Goal: Task Accomplishment & Management: Manage account settings

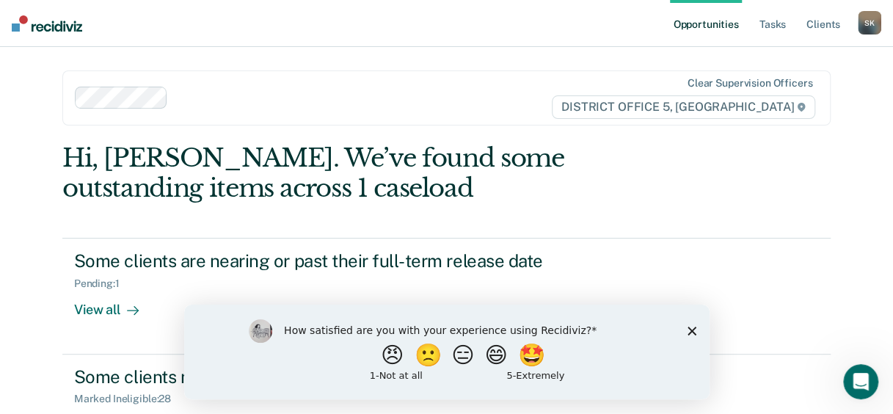
click at [696, 330] on div "How satisfied are you with your experience using Recidiviz? 😠 🙁 😑 😄 🤩 1 - Not a…" at bounding box center [447, 351] width 526 height 95
click at [690, 330] on polygon "Close survey" at bounding box center [691, 330] width 9 height 9
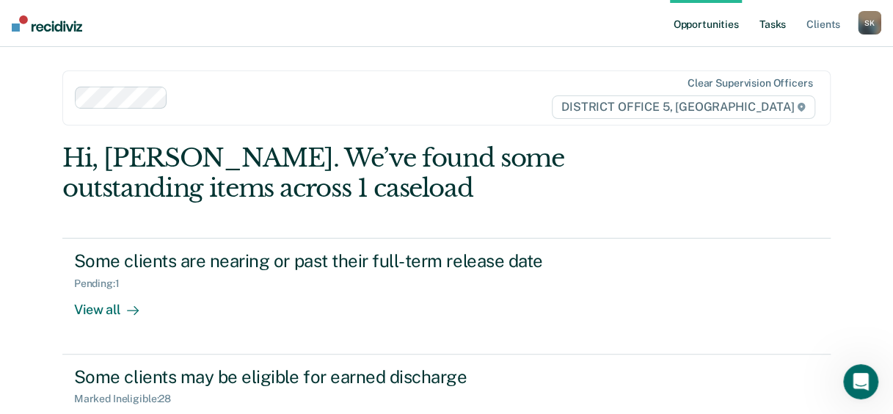
click at [777, 23] on link "Tasks" at bounding box center [773, 23] width 32 height 47
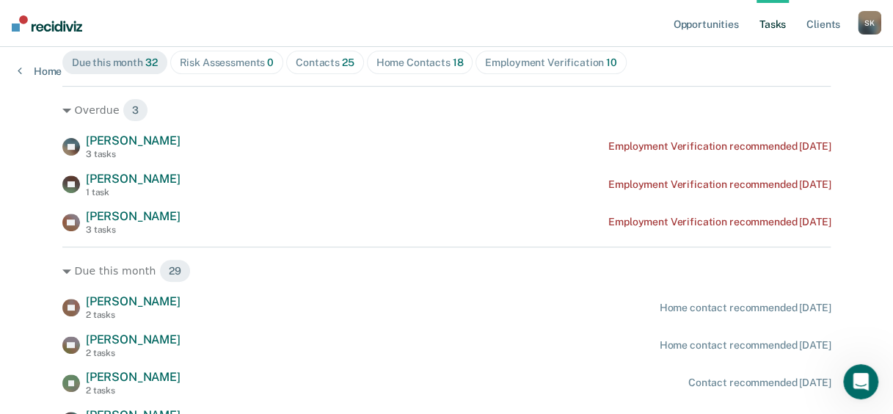
scroll to position [117, 0]
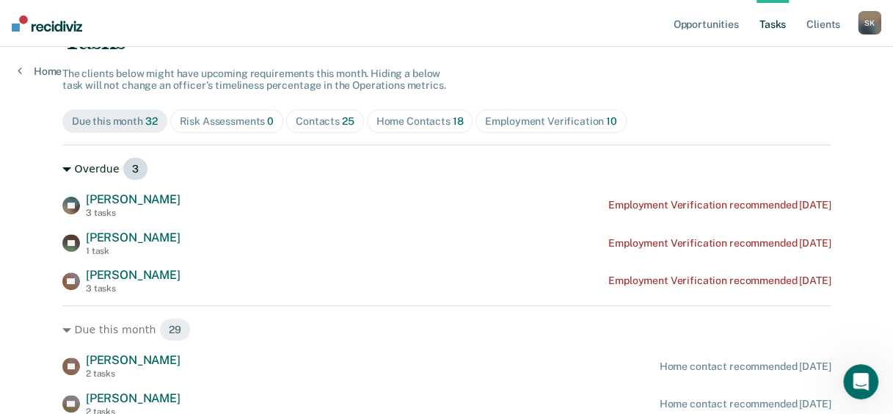
click at [63, 166] on icon at bounding box center [66, 169] width 9 height 9
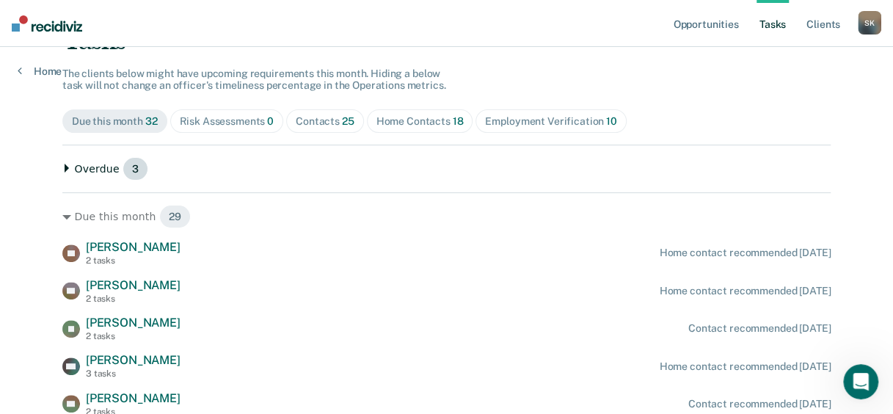
click at [62, 161] on div "Overdue 3" at bounding box center [446, 168] width 768 height 23
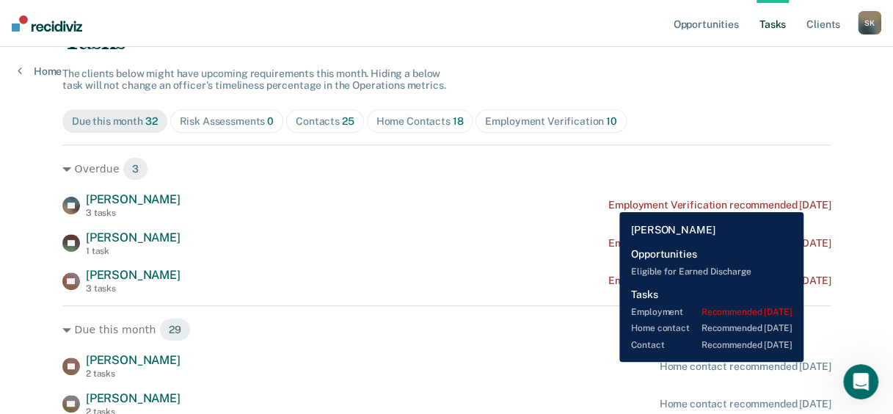
click at [816, 197] on div "[PERSON_NAME] 3 tasks Employment Verification recommended [DATE]" at bounding box center [446, 205] width 768 height 26
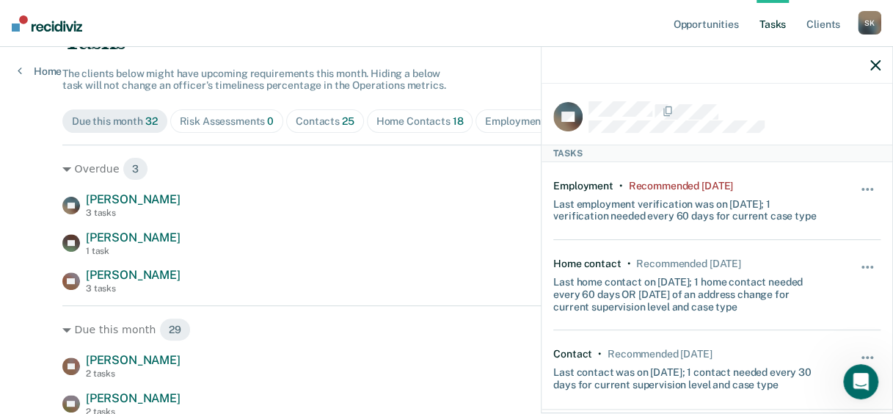
click at [856, 180] on div "Hide from tasks list for... 7 days 30 days 90 days" at bounding box center [868, 201] width 25 height 43
click at [866, 188] on span "button" at bounding box center [867, 189] width 3 height 3
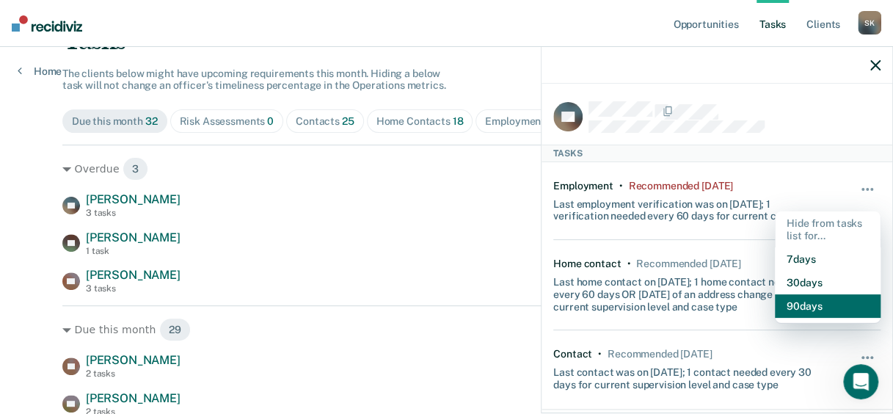
click at [806, 308] on button "90 days" at bounding box center [828, 305] width 106 height 23
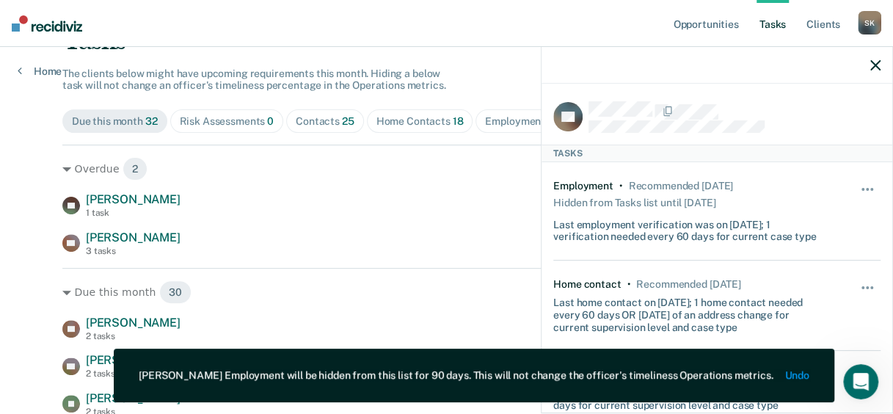
click at [874, 61] on icon "button" at bounding box center [876, 65] width 10 height 10
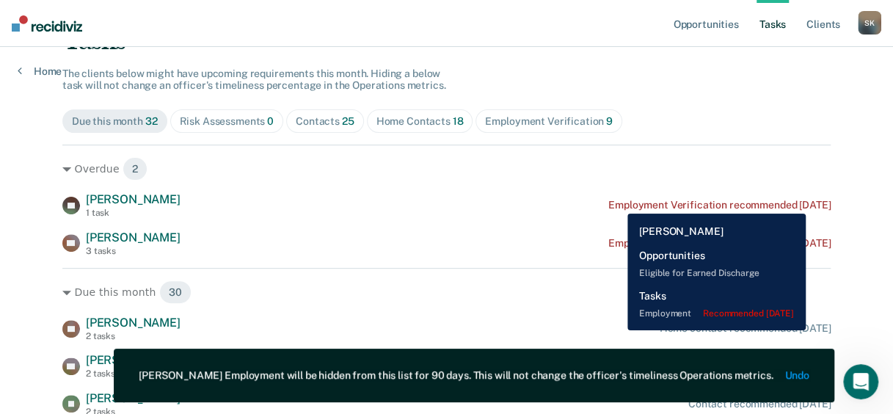
click at [829, 208] on div "Employment Verification recommended [DATE]" at bounding box center [719, 205] width 222 height 12
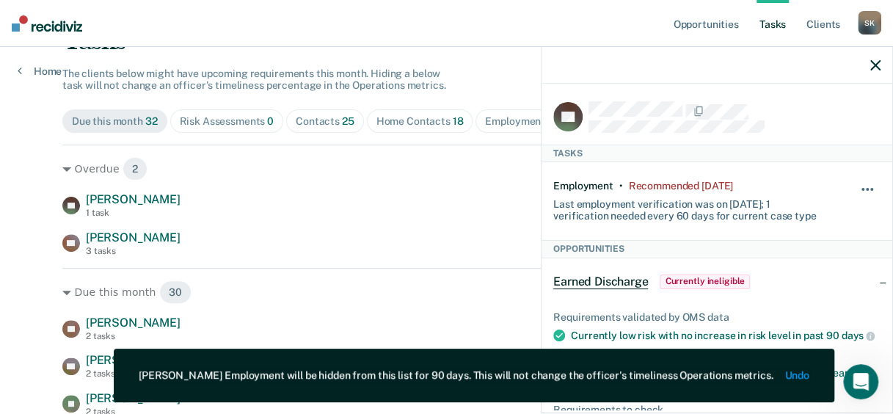
click at [859, 185] on button "button" at bounding box center [868, 196] width 25 height 23
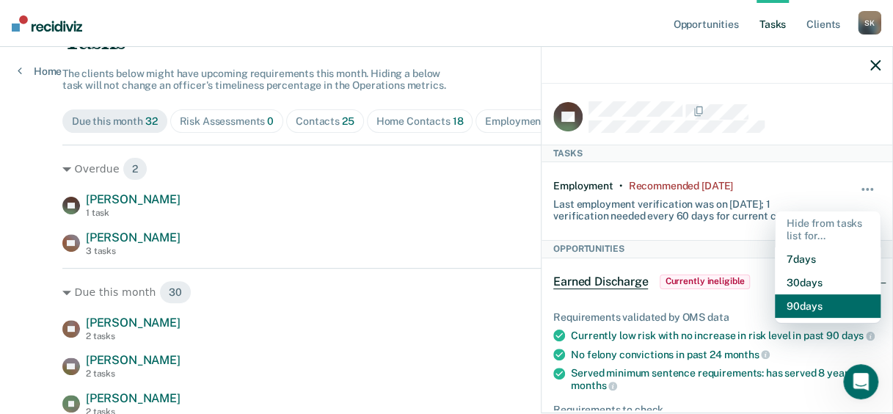
click at [813, 306] on button "90 days" at bounding box center [828, 305] width 106 height 23
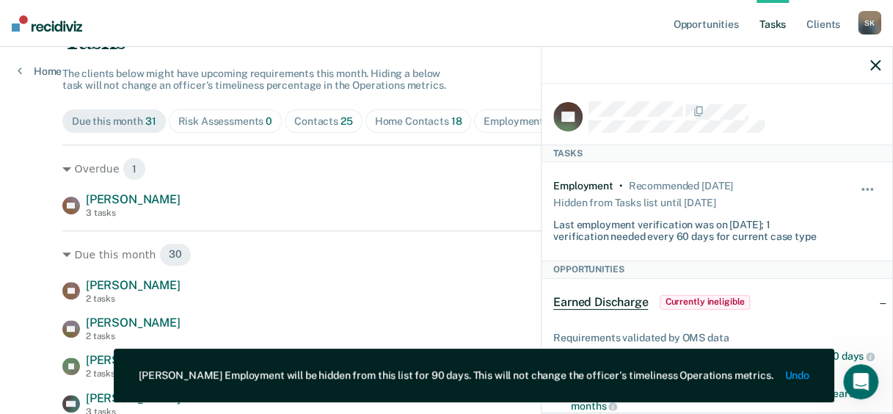
click at [878, 63] on icon "button" at bounding box center [876, 65] width 10 height 10
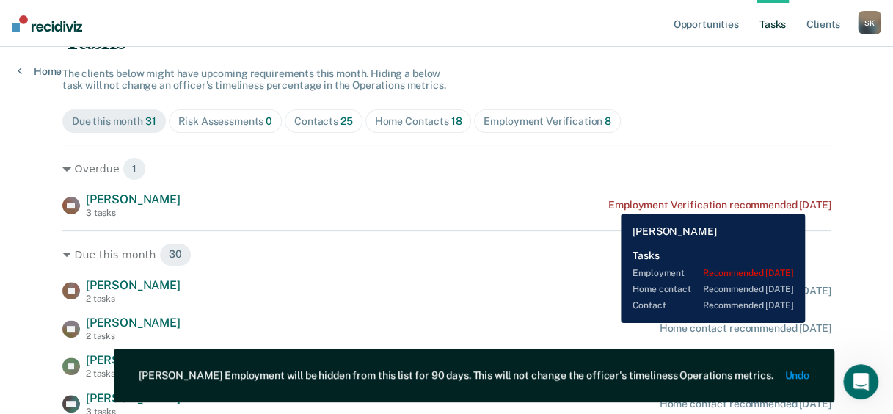
click at [818, 203] on div "Employment Verification recommended [DATE]" at bounding box center [719, 205] width 222 height 12
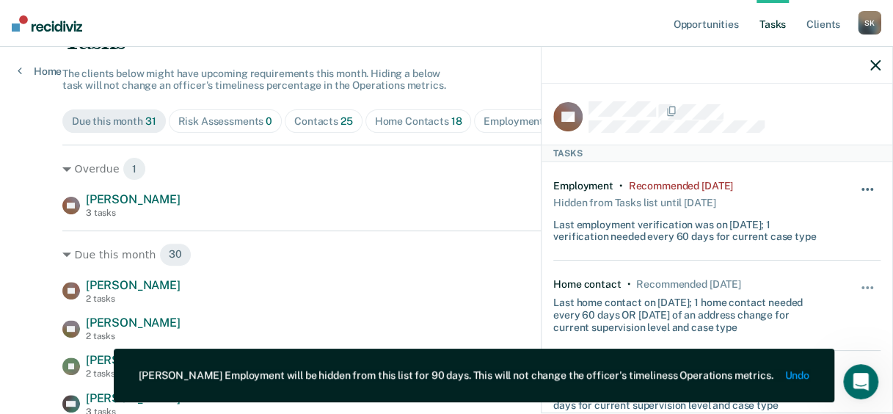
click at [857, 185] on button "button" at bounding box center [868, 196] width 25 height 23
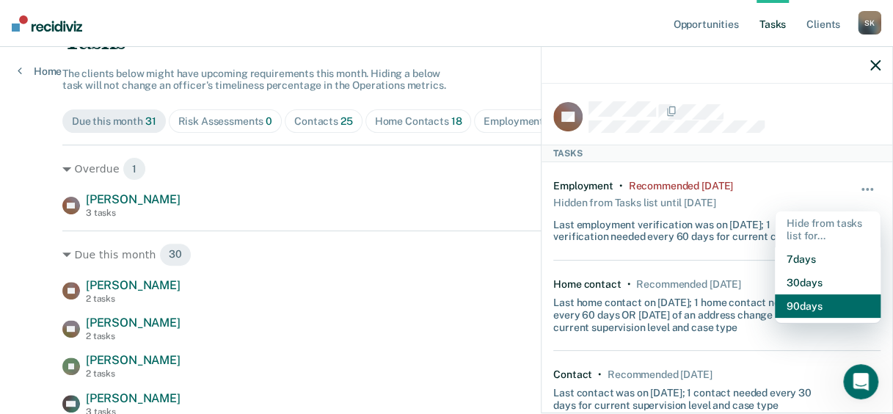
click at [808, 302] on button "90 days" at bounding box center [828, 305] width 106 height 23
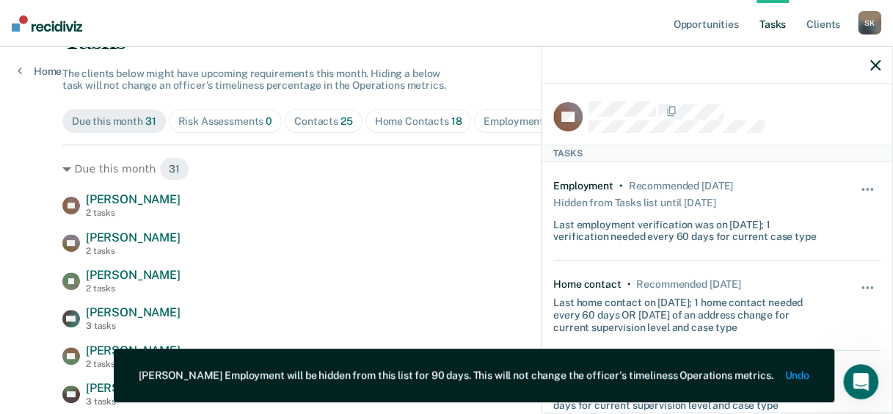
click at [872, 69] on icon "button" at bounding box center [876, 65] width 10 height 10
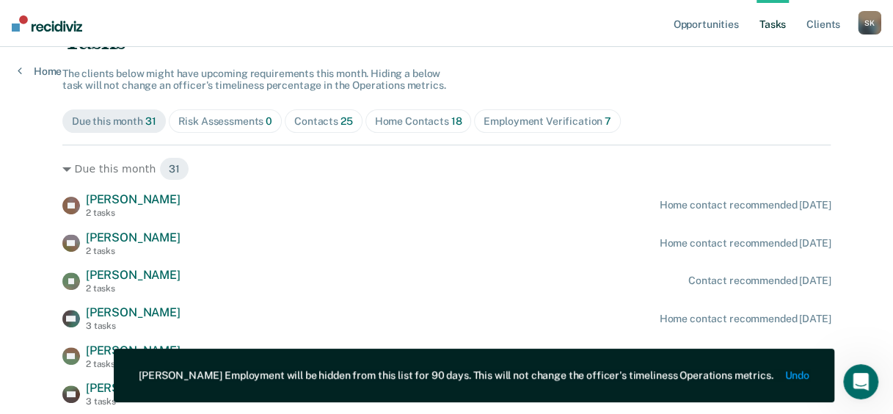
click at [749, 122] on div "Due this month 31 Risk Assessments 0 Contacts 25 Home Contacts 18 Employment Ve…" at bounding box center [446, 120] width 768 height 23
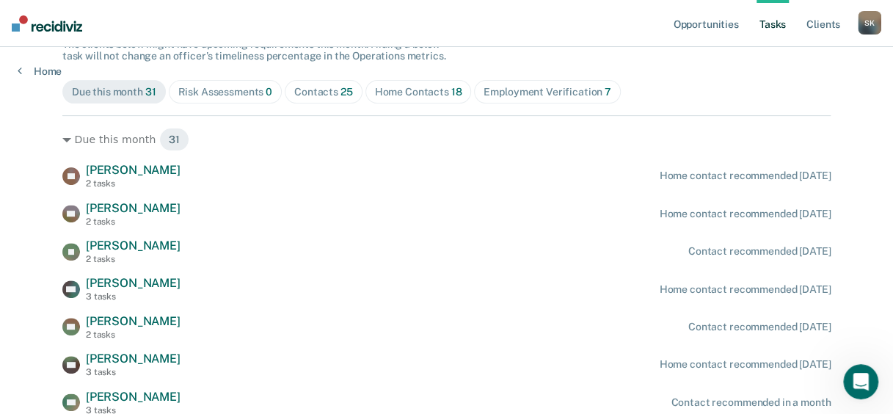
scroll to position [176, 0]
